Goal: Check status: Check status

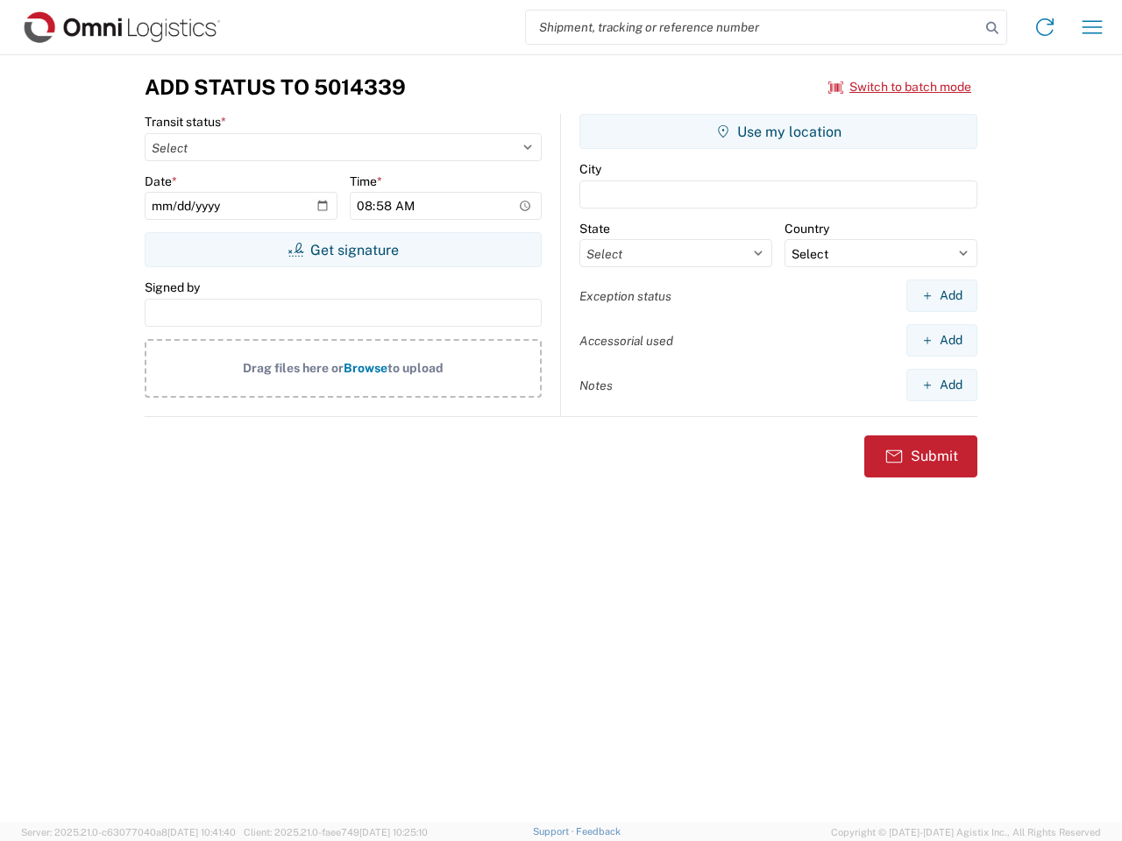
click at [753, 27] on input "search" at bounding box center [753, 27] width 454 height 33
click at [992, 28] on icon at bounding box center [992, 28] width 25 height 25
click at [1045, 27] on icon at bounding box center [1045, 27] width 28 height 28
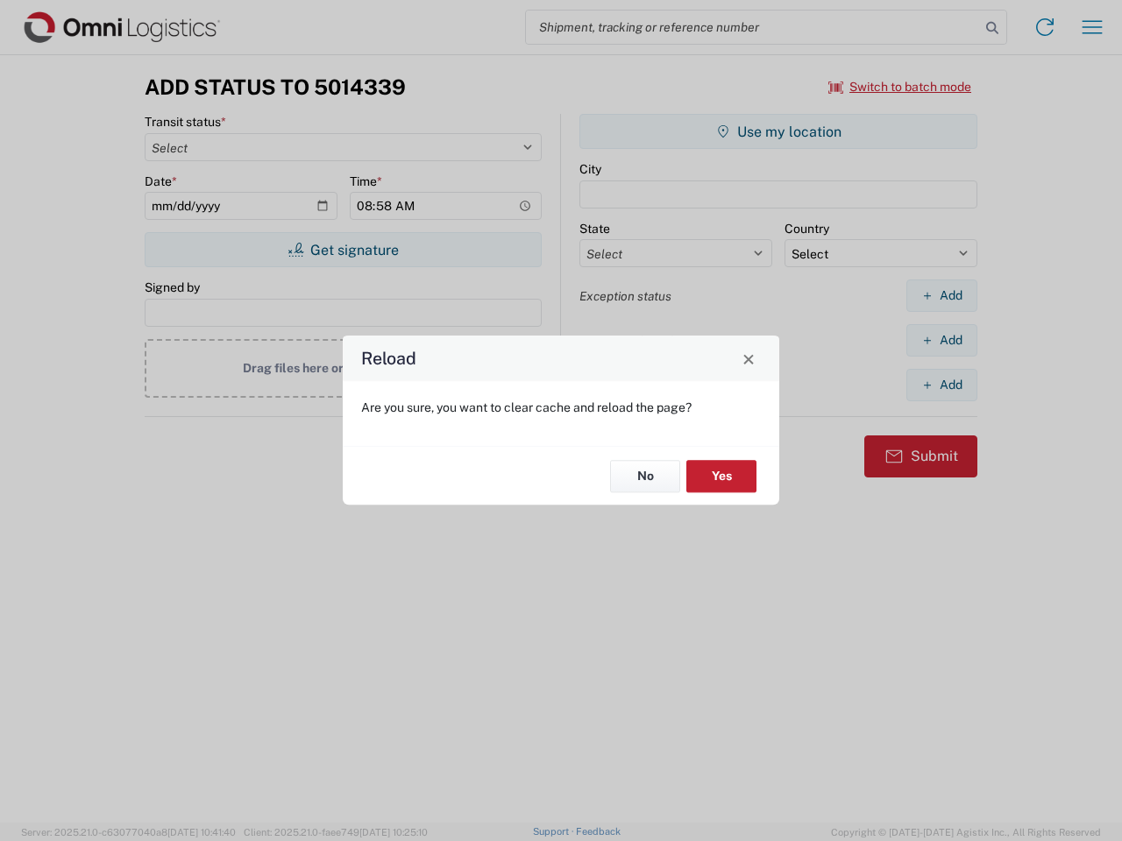
click at [1092, 27] on div "Reload Are you sure, you want to clear cache and reload the page? No Yes" at bounding box center [561, 420] width 1122 height 841
click at [900, 87] on div "Reload Are you sure, you want to clear cache and reload the page? No Yes" at bounding box center [561, 420] width 1122 height 841
click at [343, 250] on div "Reload Are you sure, you want to clear cache and reload the page? No Yes" at bounding box center [561, 420] width 1122 height 841
click at [778, 131] on div "Reload Are you sure, you want to clear cache and reload the page? No Yes" at bounding box center [561, 420] width 1122 height 841
click at [941, 295] on div "Reload Are you sure, you want to clear cache and reload the page? No Yes" at bounding box center [561, 420] width 1122 height 841
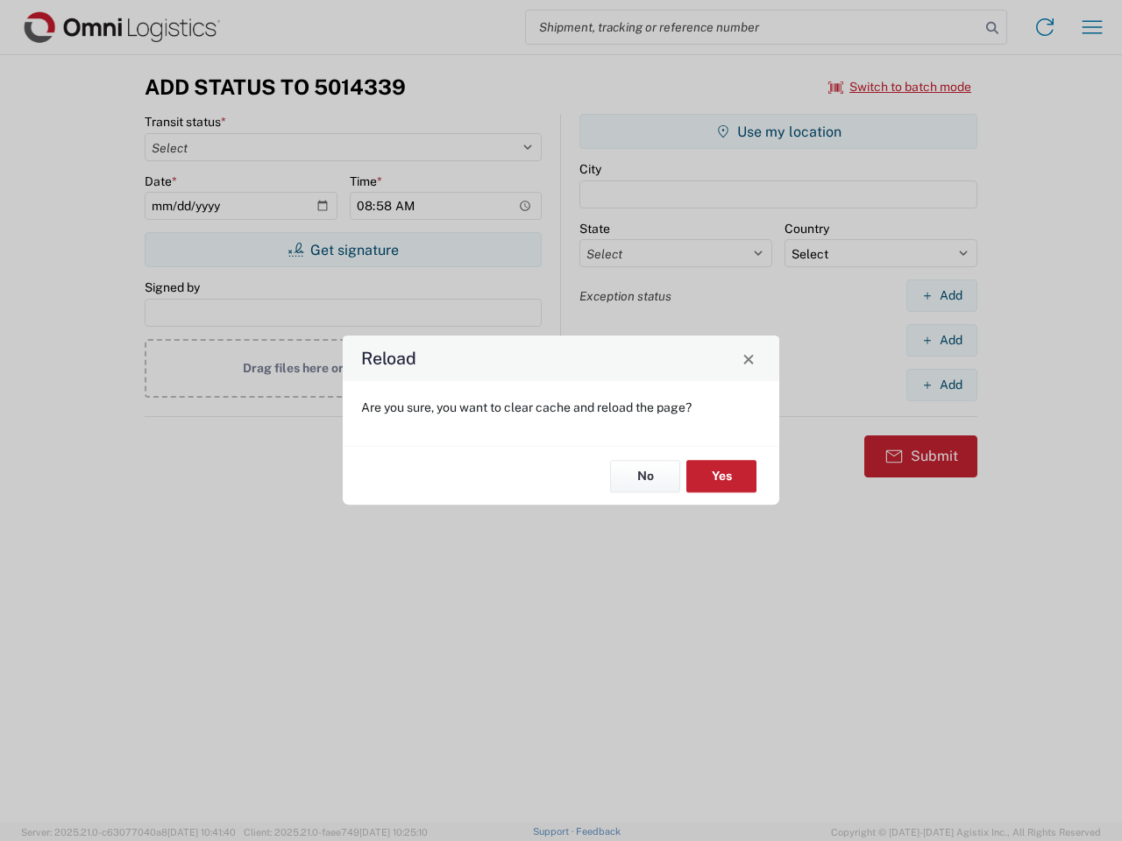
click at [941, 340] on div "Reload Are you sure, you want to clear cache and reload the page? No Yes" at bounding box center [561, 420] width 1122 height 841
click at [941, 385] on div "Reload Are you sure, you want to clear cache and reload the page? No Yes" at bounding box center [561, 420] width 1122 height 841
